Goal: Transaction & Acquisition: Purchase product/service

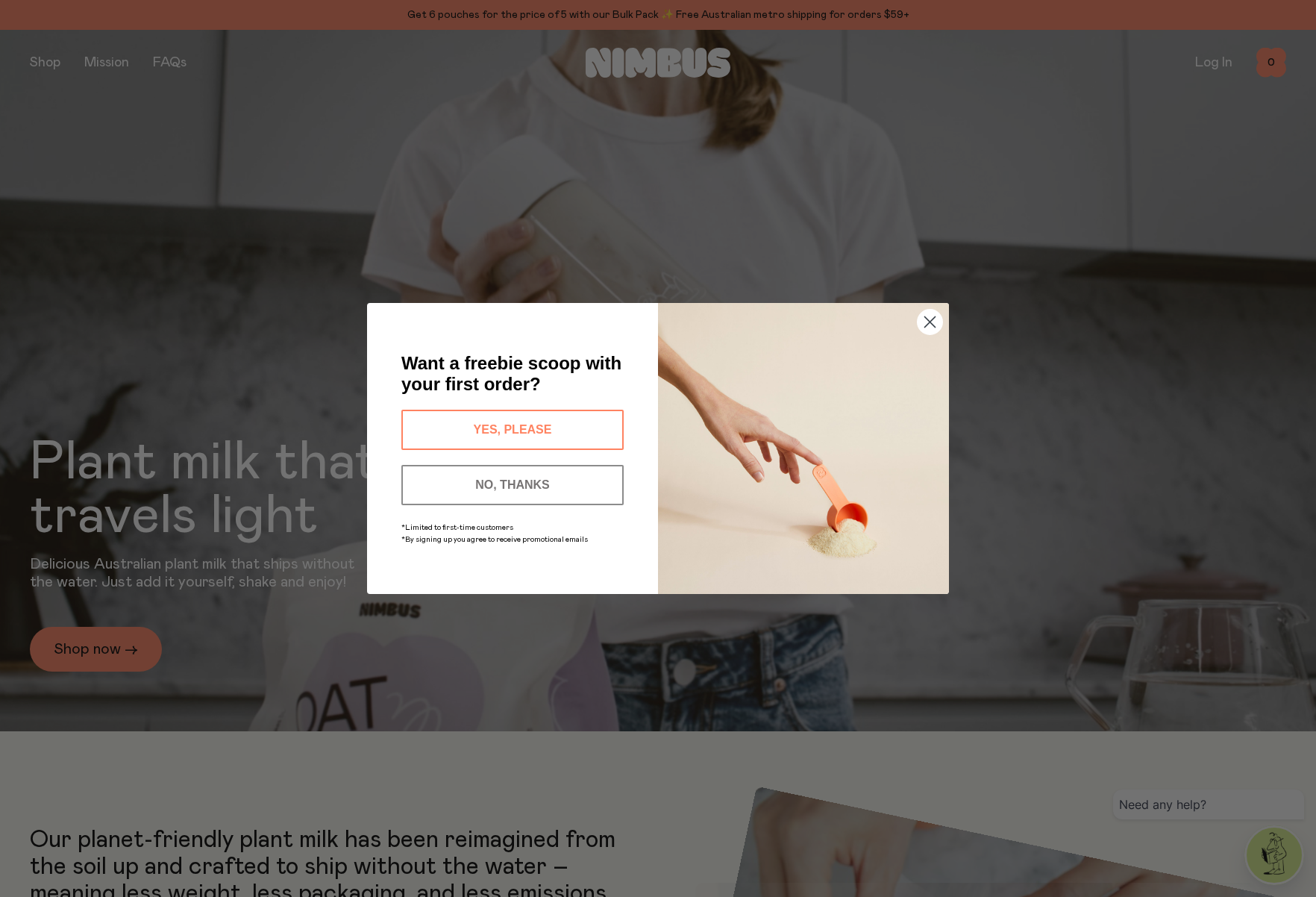
click at [931, 322] on circle "Close dialog" at bounding box center [930, 322] width 25 height 25
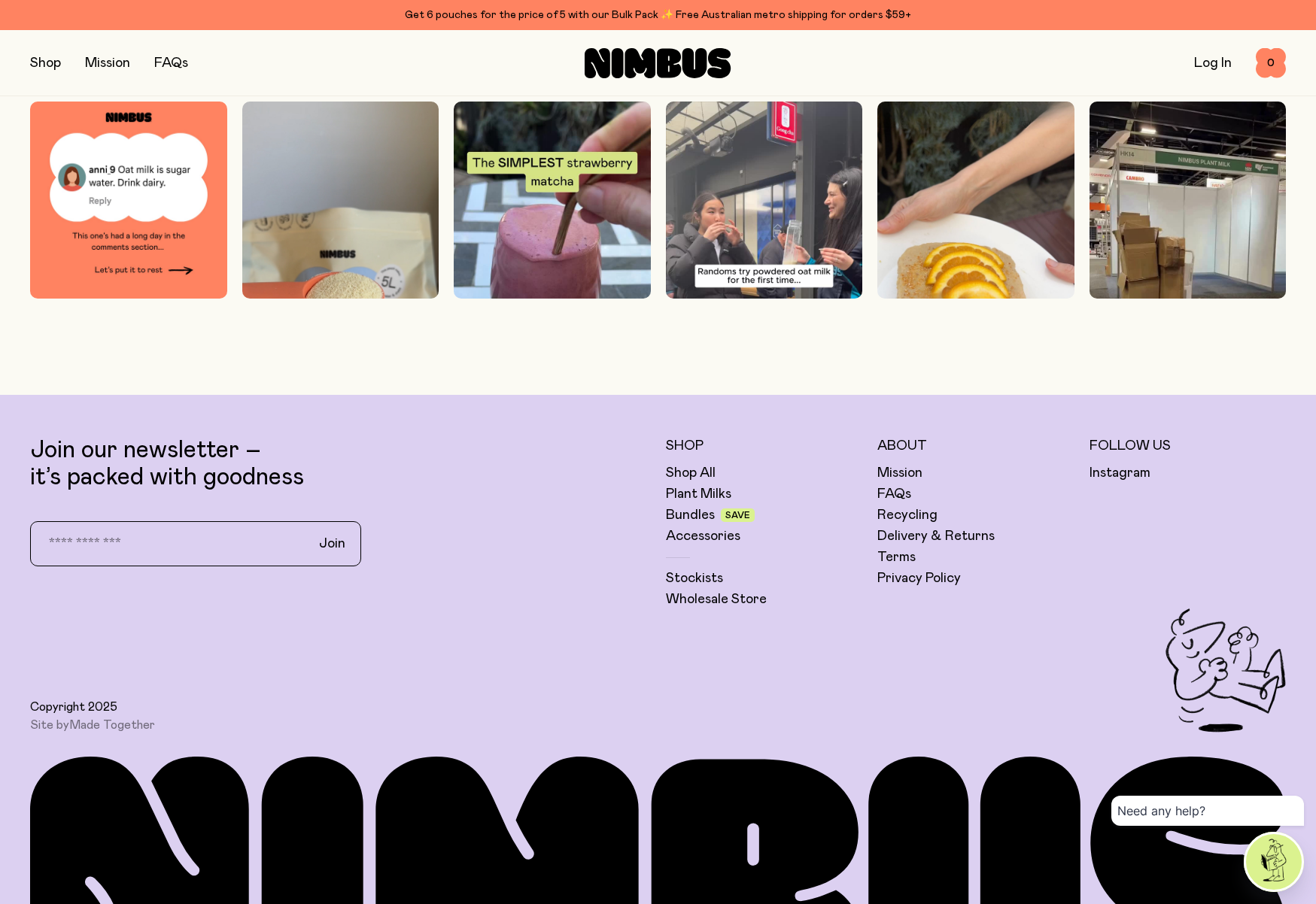
scroll to position [4677, 0]
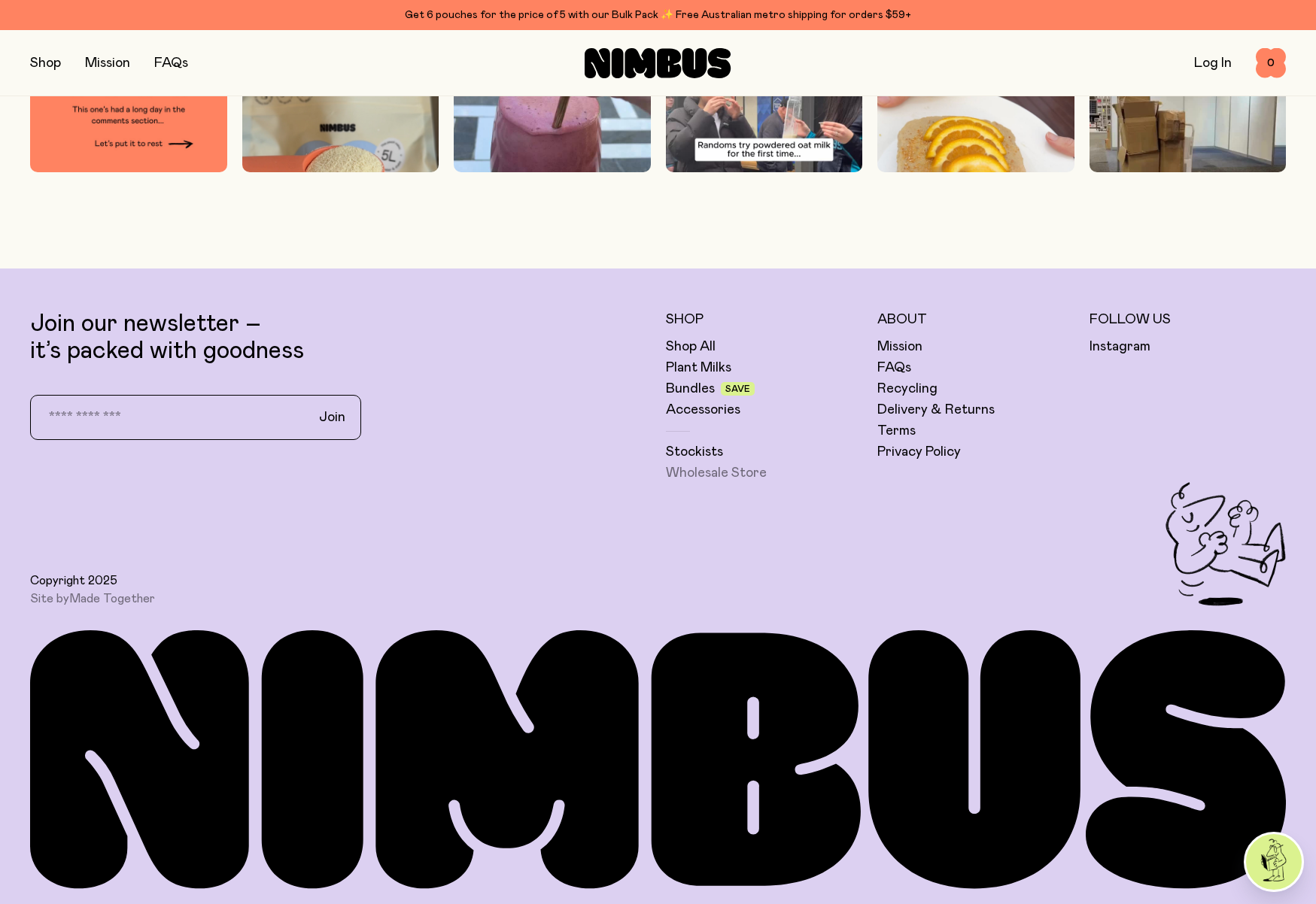
click at [705, 473] on link "Wholesale Store" at bounding box center [715, 473] width 101 height 18
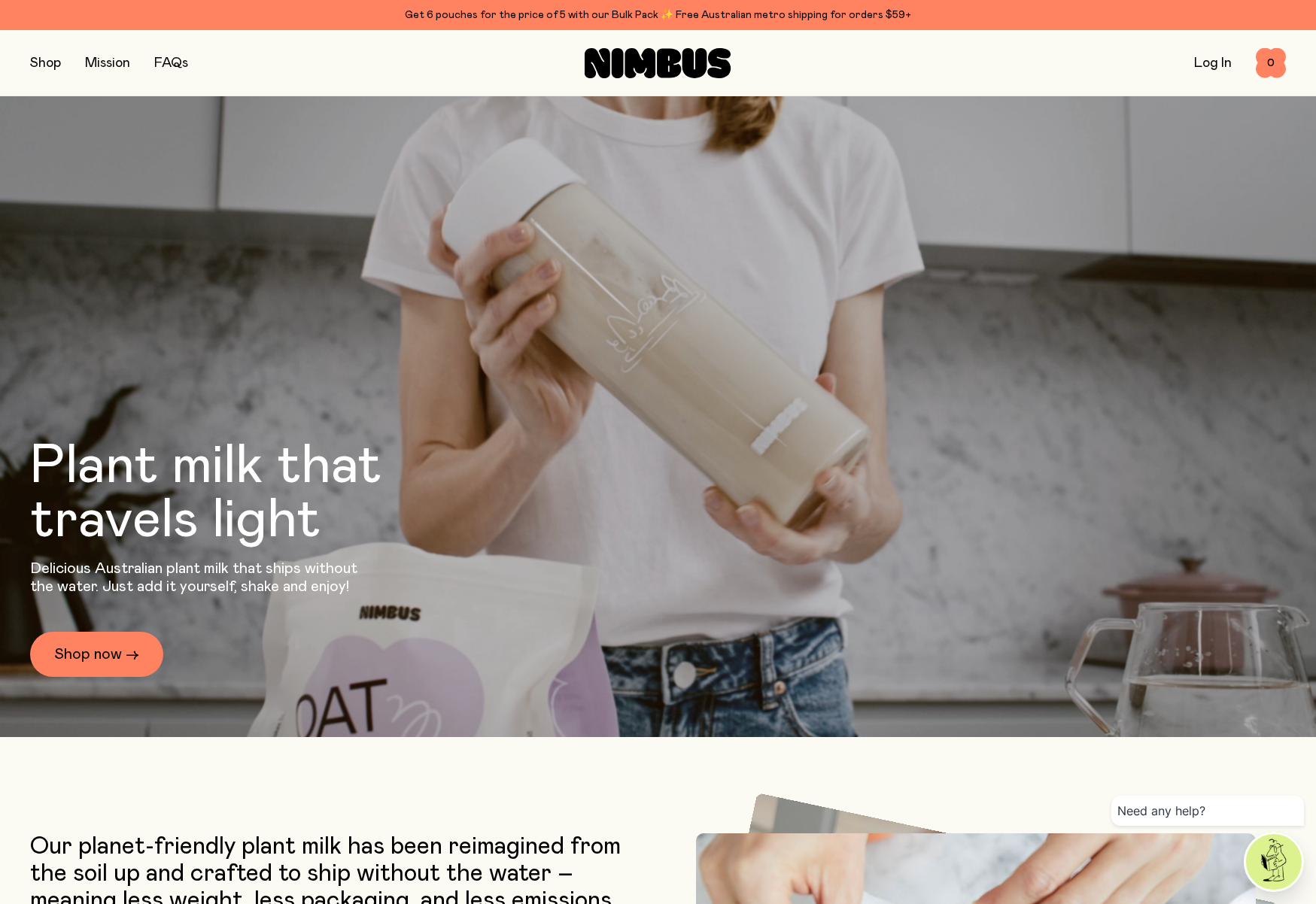
click at [60, 64] on button "button" at bounding box center [45, 63] width 31 height 21
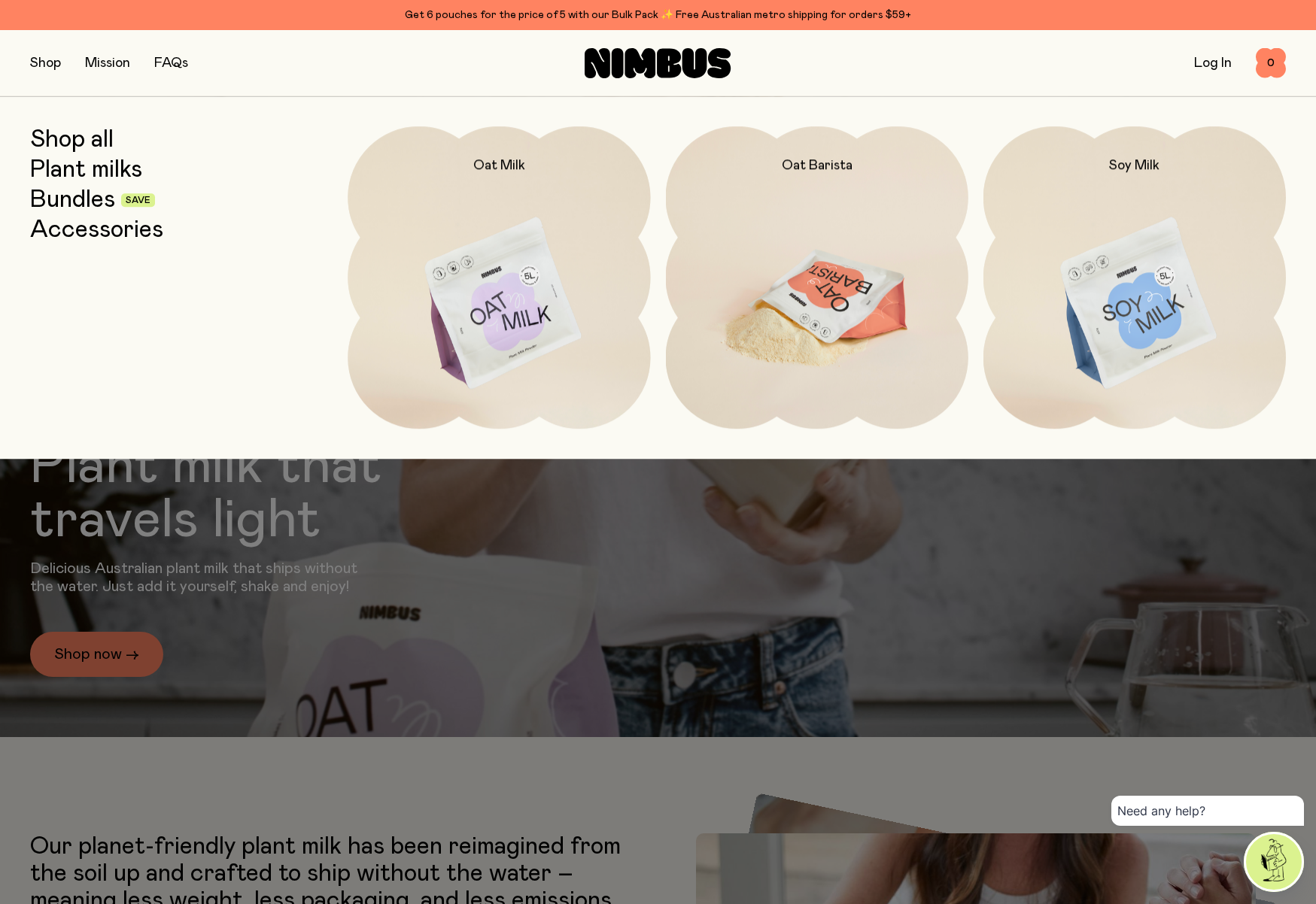
click at [815, 295] on img at bounding box center [817, 304] width 303 height 355
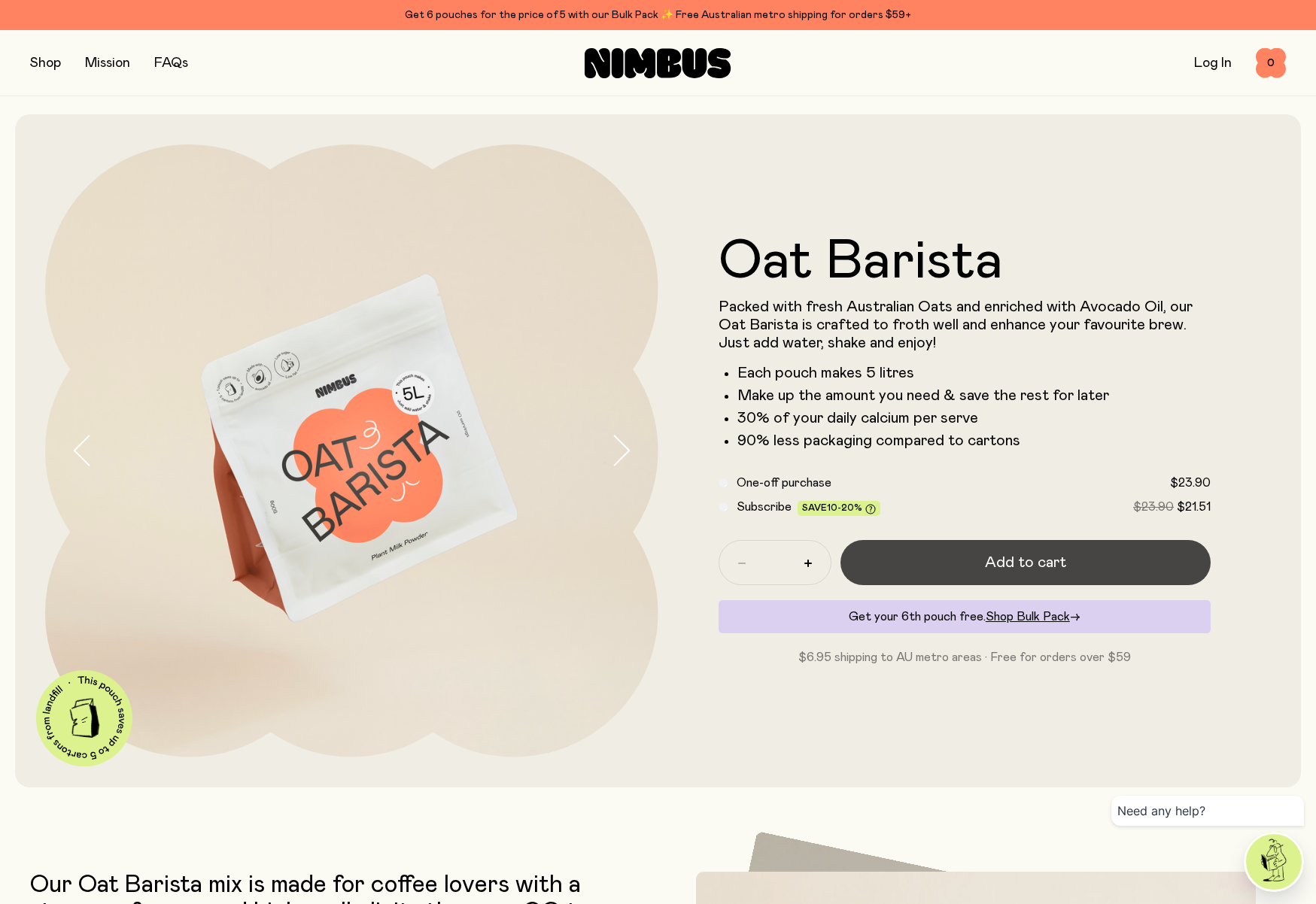
click at [969, 562] on button "Add to cart" at bounding box center [1025, 562] width 371 height 45
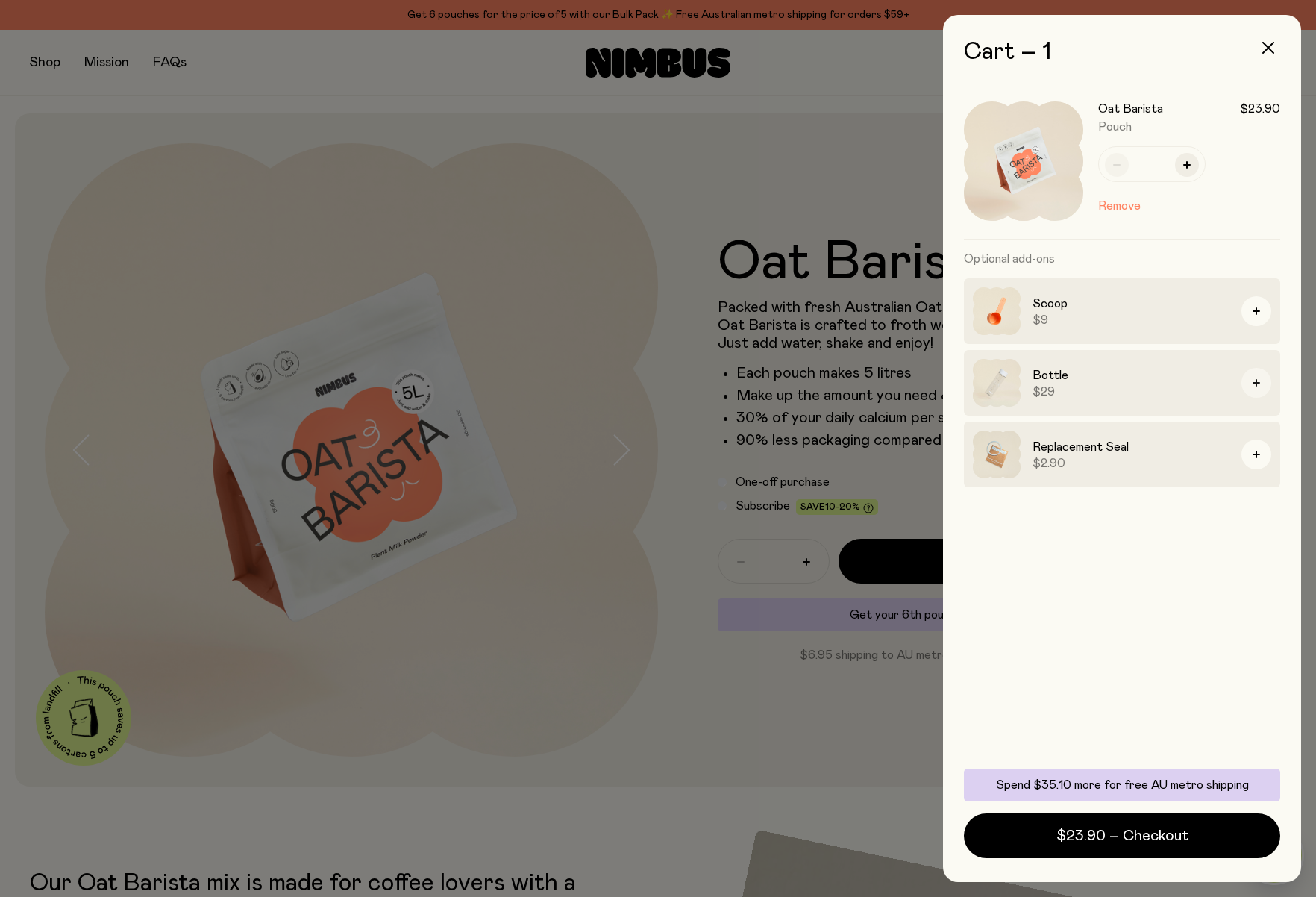
click at [1257, 381] on icon "button" at bounding box center [1257, 383] width 8 height 8
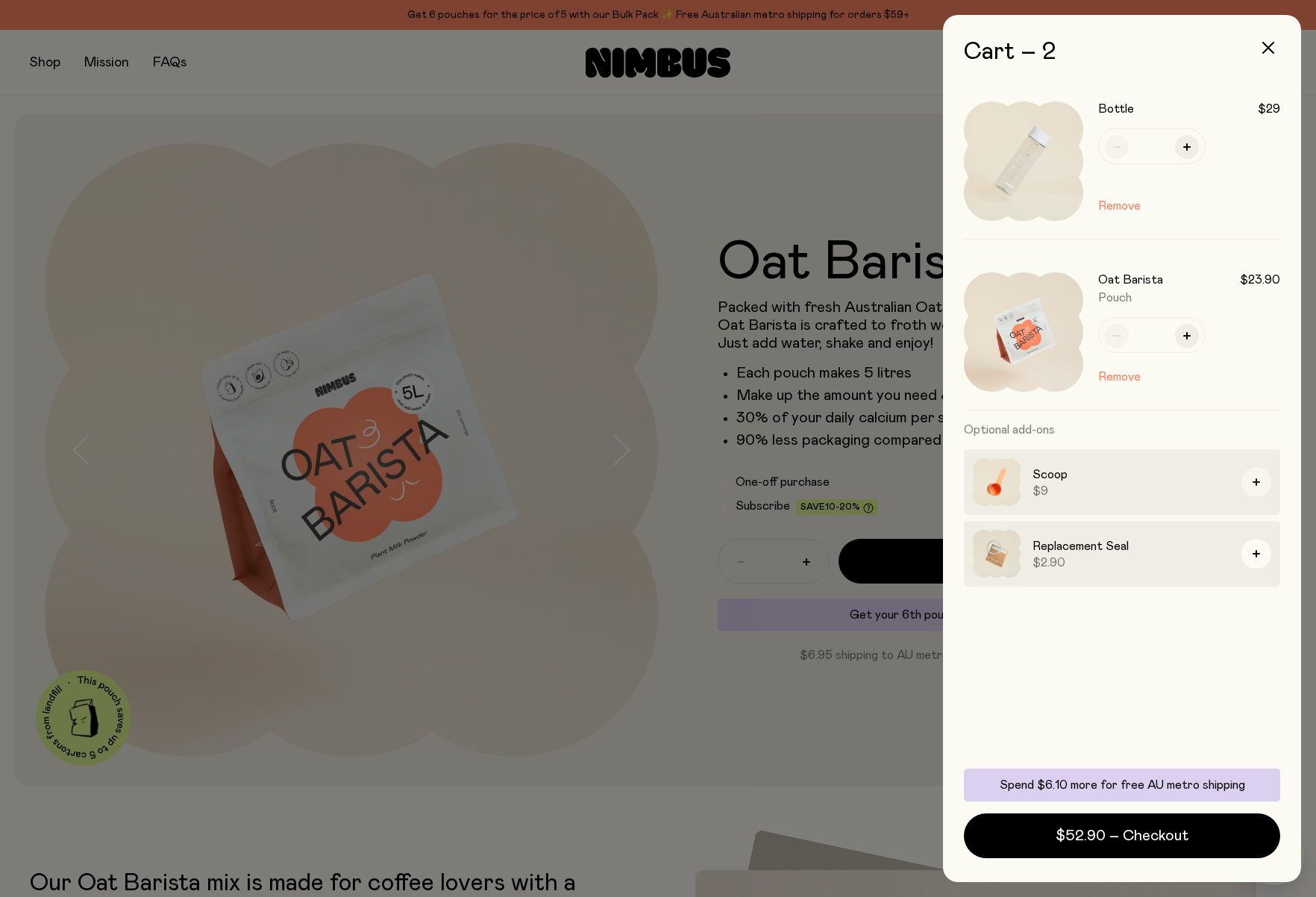
click at [1259, 484] on icon "button" at bounding box center [1257, 482] width 8 height 8
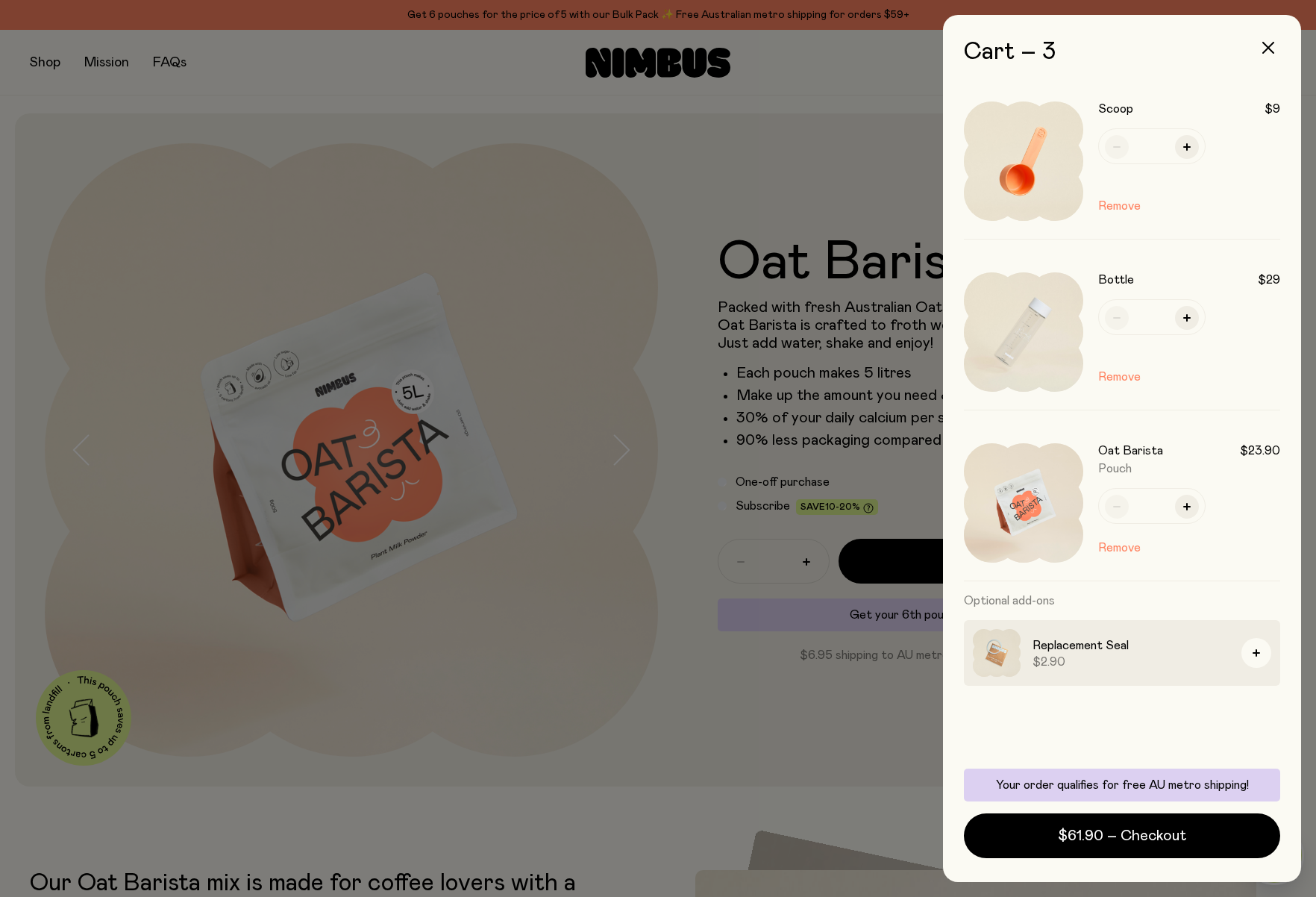
click at [408, 57] on div at bounding box center [658, 448] width 1316 height 897
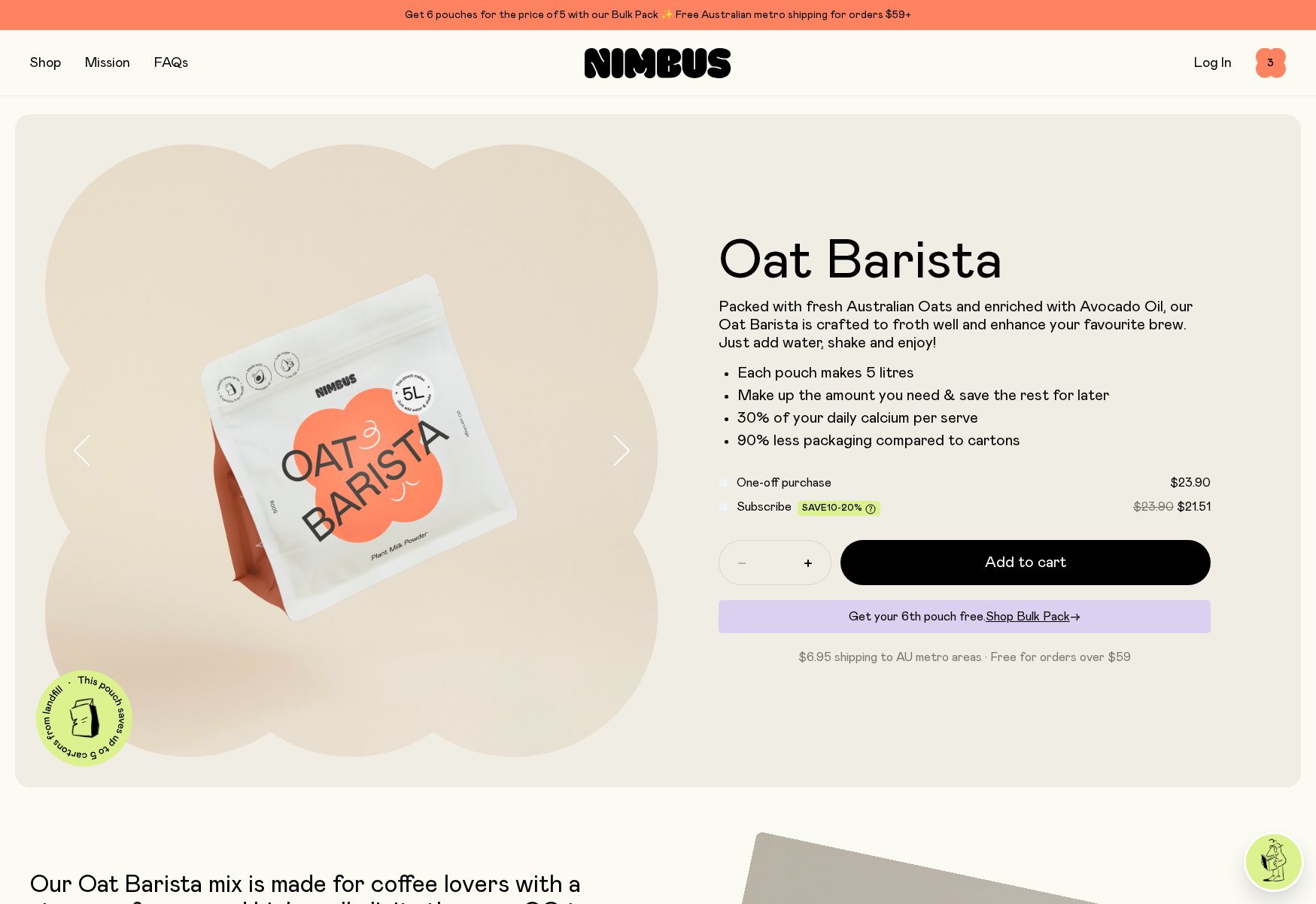
click at [52, 62] on button "button" at bounding box center [45, 63] width 31 height 21
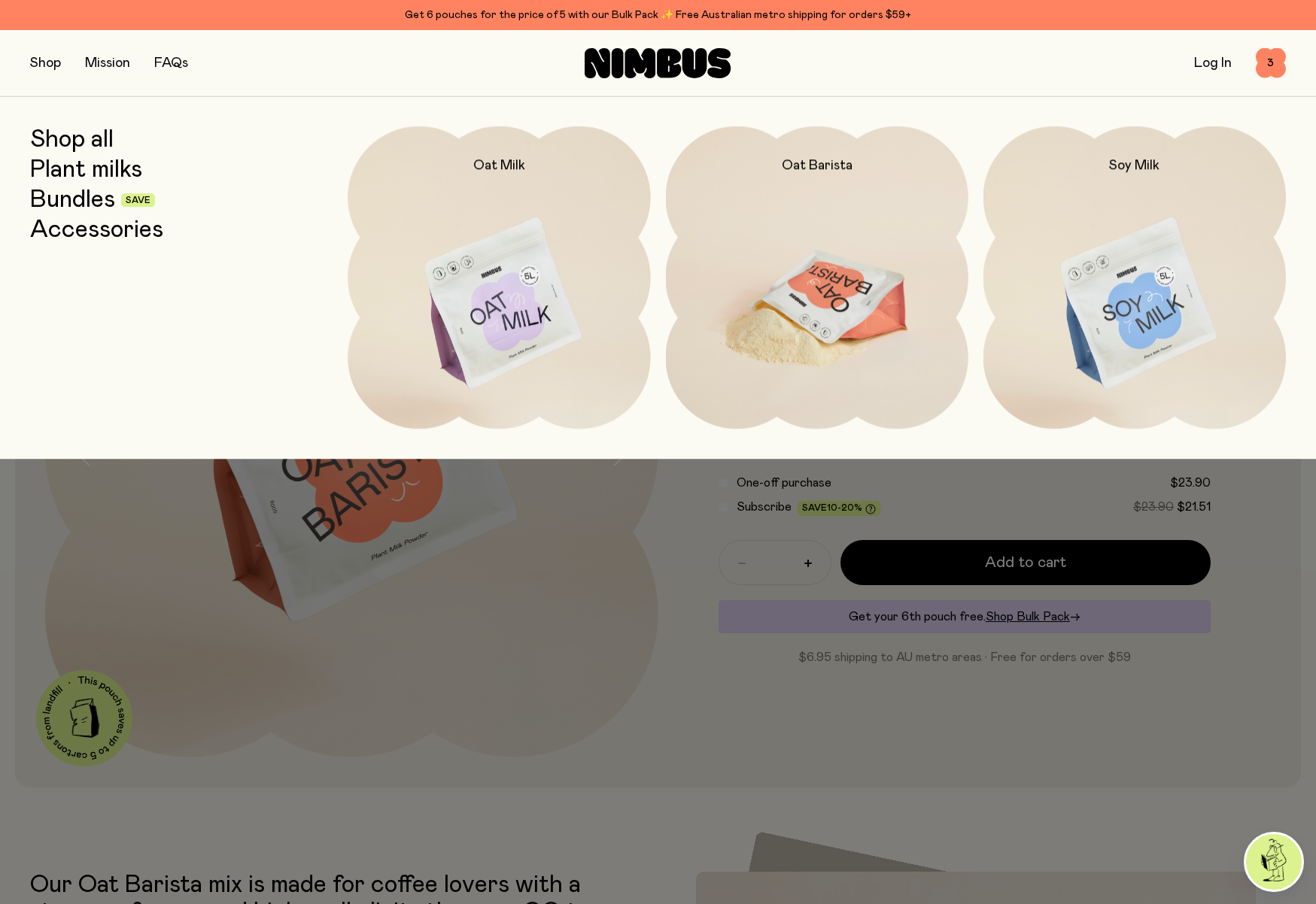
click at [838, 293] on img at bounding box center [817, 304] width 303 height 355
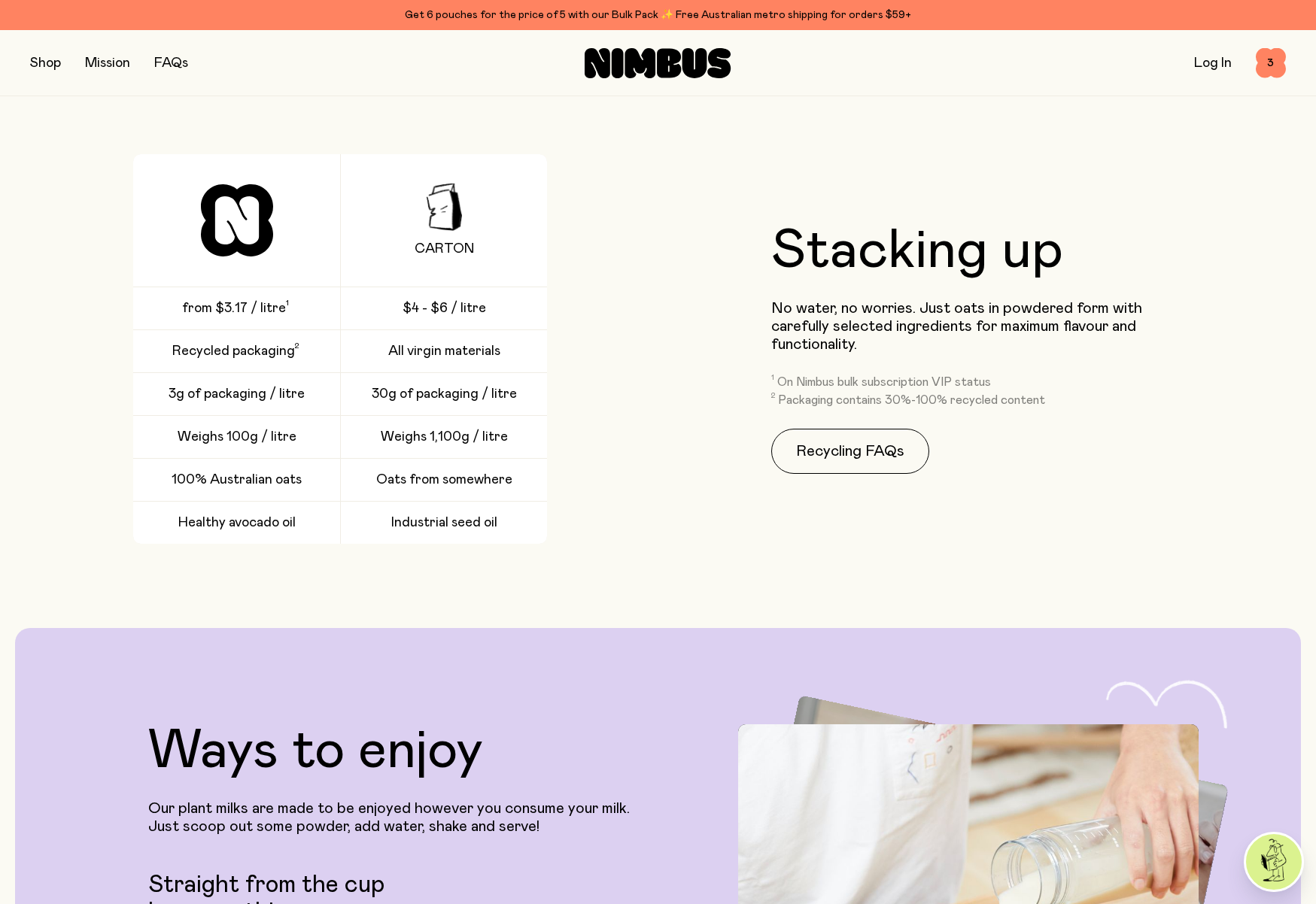
scroll to position [2325, 0]
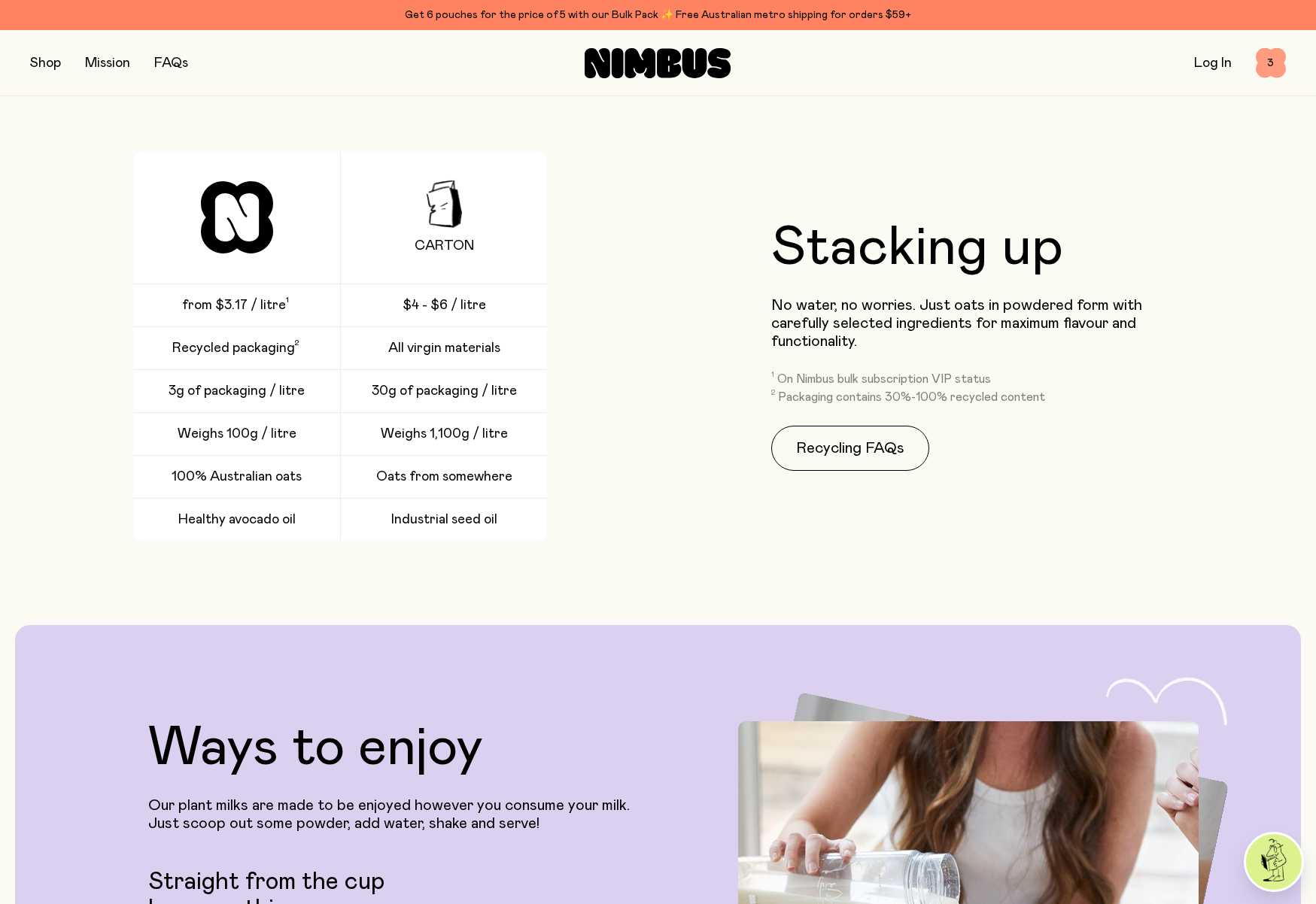
click at [1267, 68] on span "3" at bounding box center [1270, 62] width 30 height 30
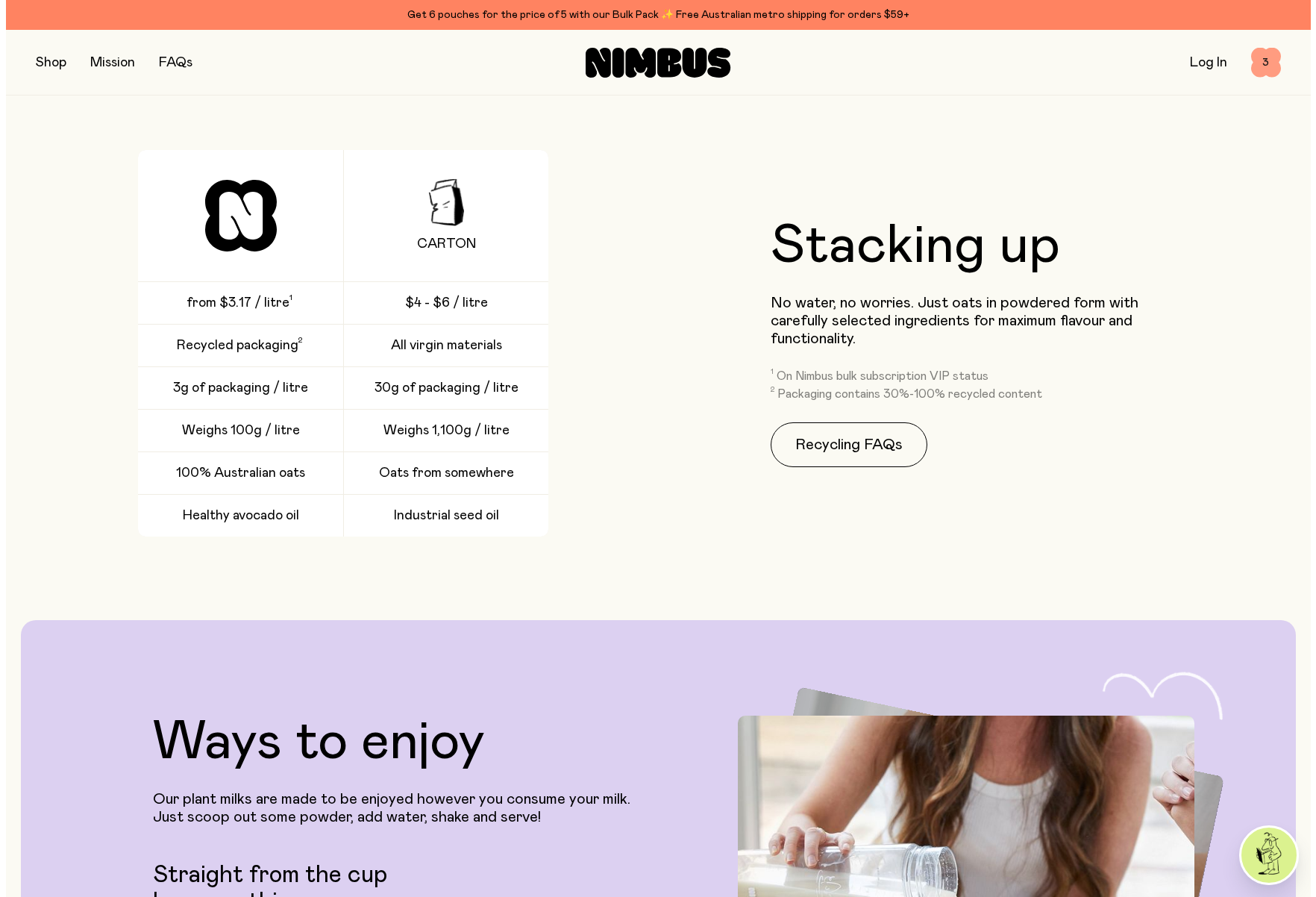
scroll to position [0, 0]
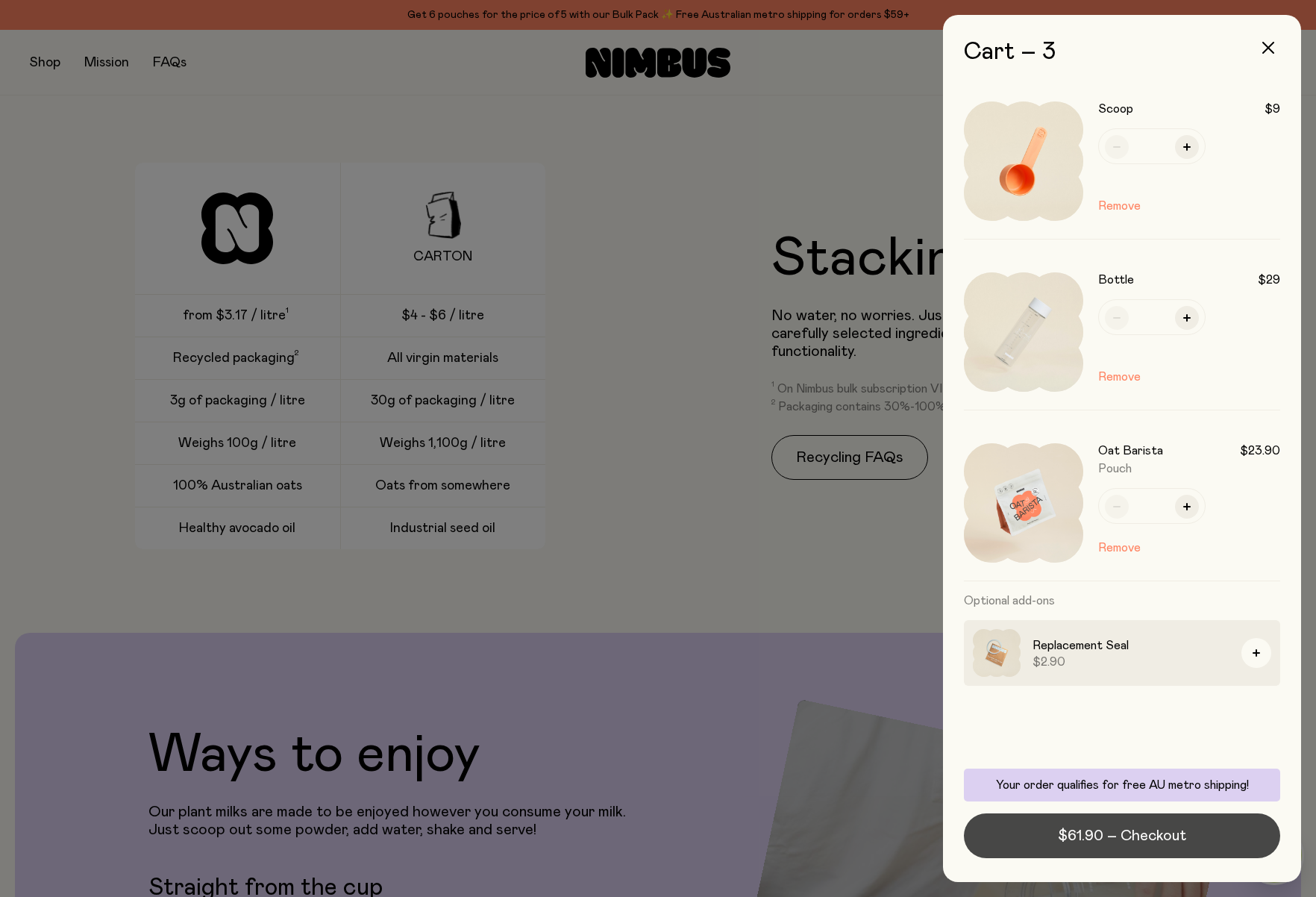
click at [1107, 837] on span "$61.90 – Checkout" at bounding box center [1122, 836] width 128 height 21
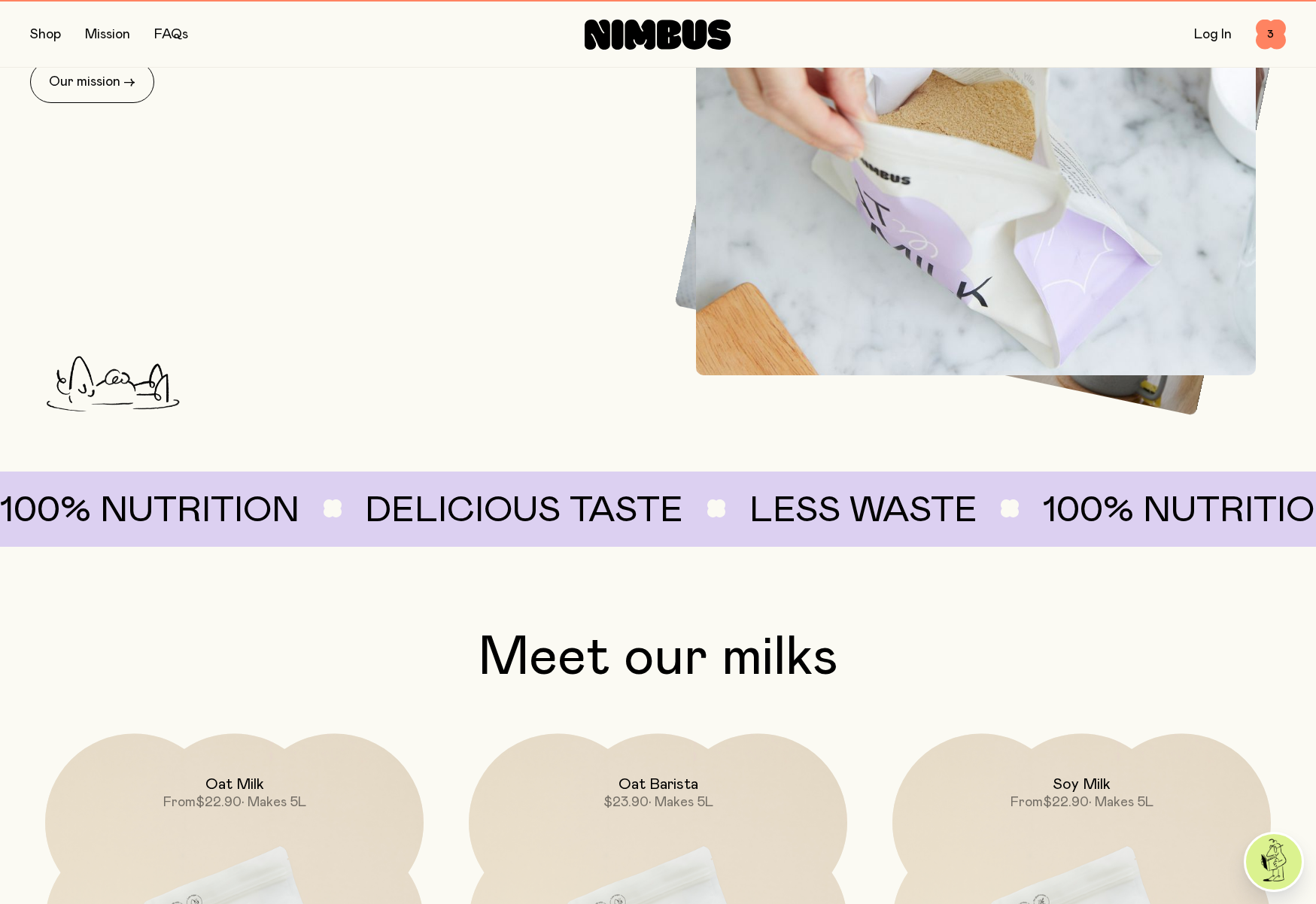
scroll to position [860, 0]
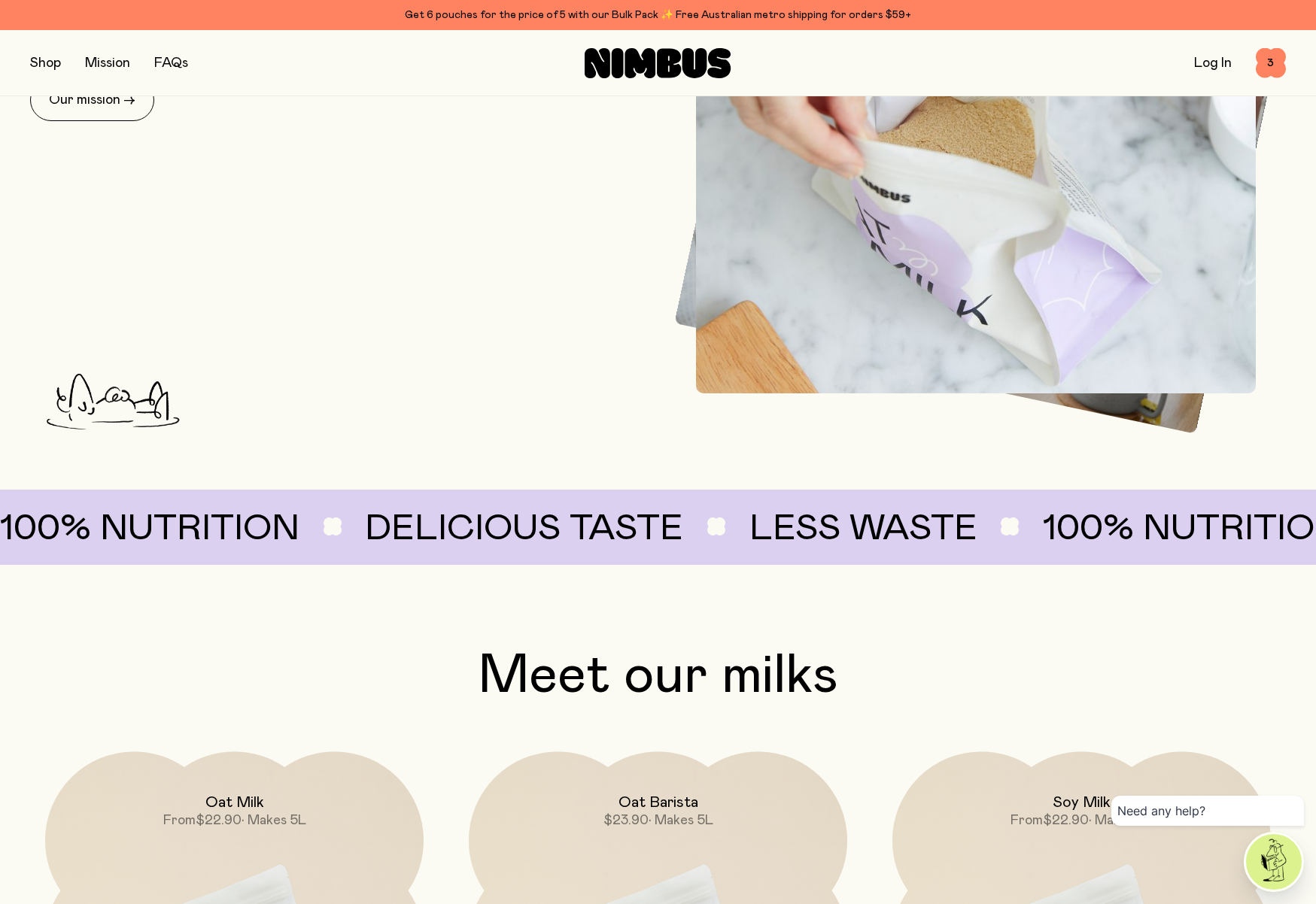
click at [50, 60] on button "button" at bounding box center [45, 63] width 31 height 21
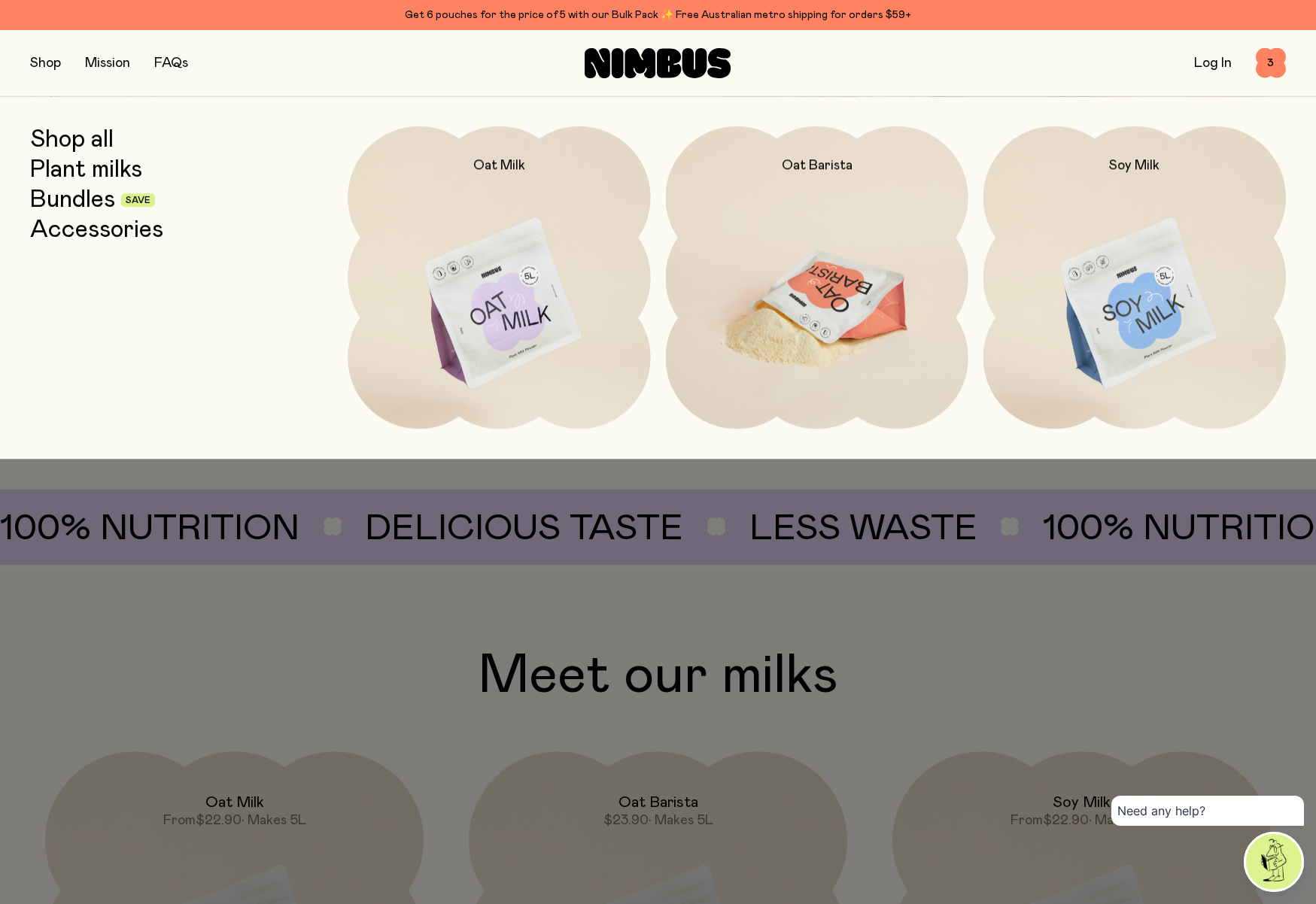
click at [815, 293] on img at bounding box center [817, 304] width 303 height 355
